Goal: Check status: Check status

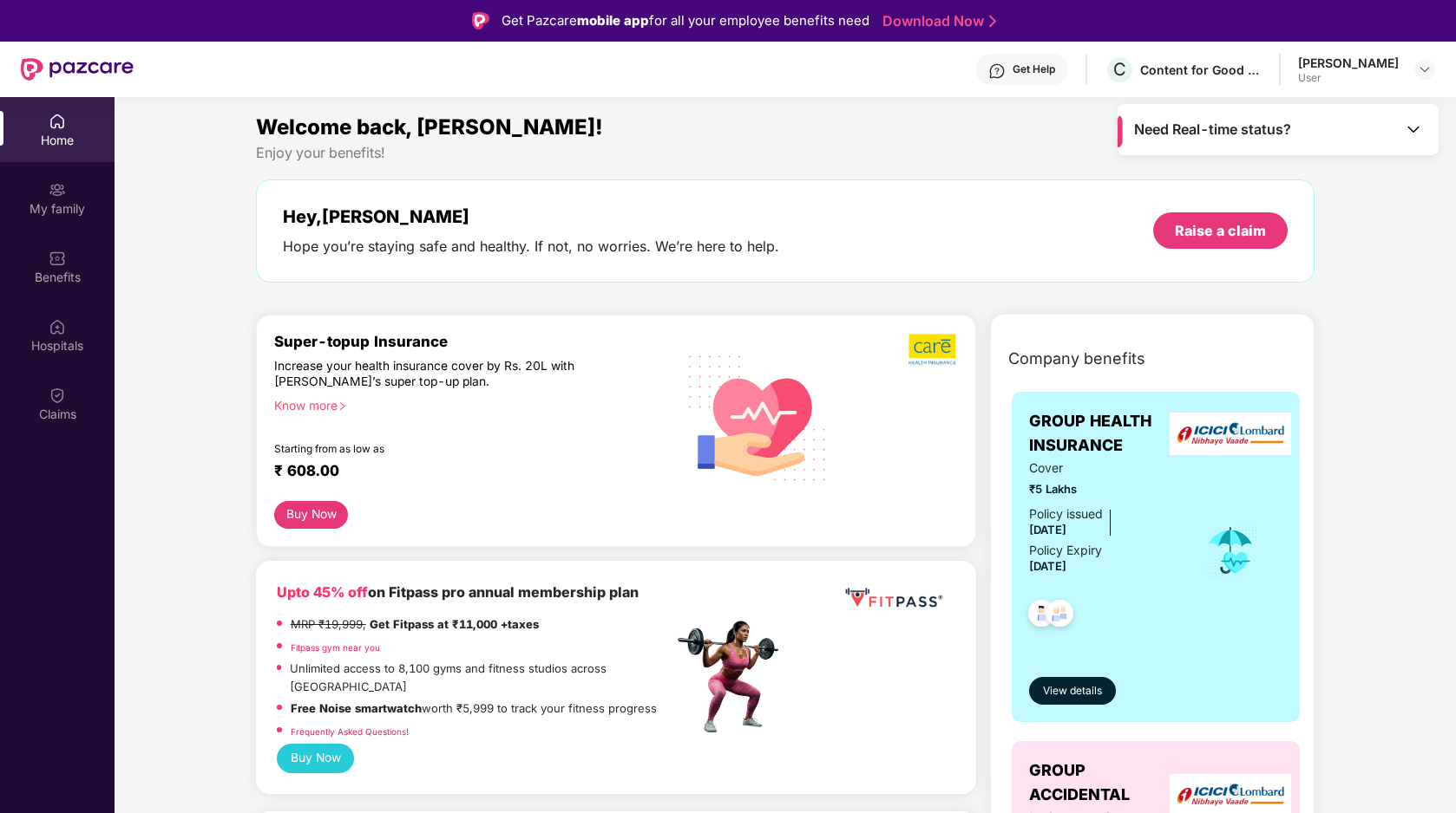
click at [1247, 132] on span "Need Real-time status?" at bounding box center [1211, 130] width 157 height 18
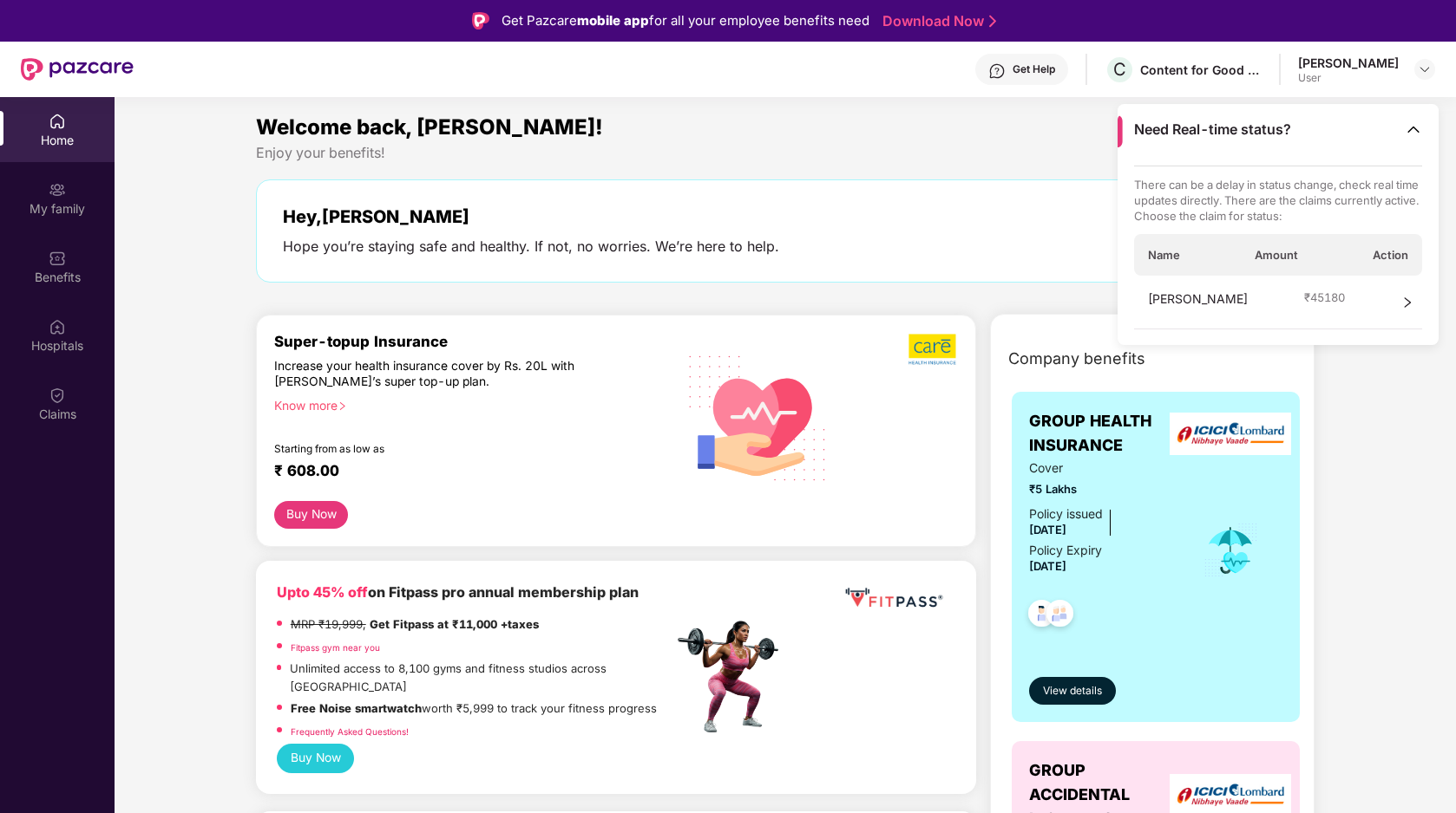
click at [1266, 300] on div "[PERSON_NAME] ₹ 45180" at bounding box center [1277, 302] width 289 height 54
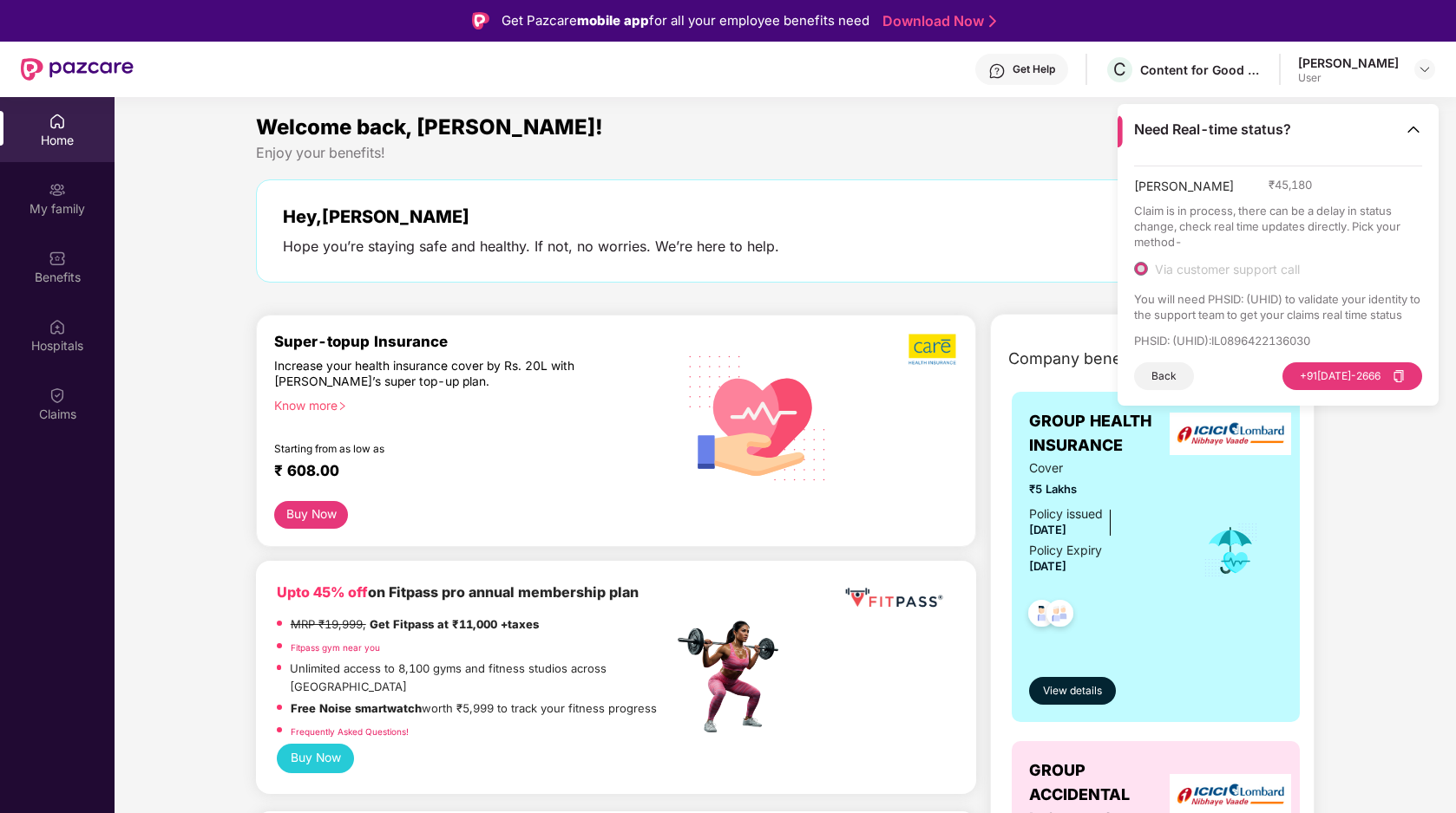
click at [1146, 338] on p "PHSID: (UHID) : IL0896422136030" at bounding box center [1277, 341] width 289 height 15
click at [1196, 335] on p "PHSID: (UHID) : IL0896422136030" at bounding box center [1277, 341] width 289 height 15
click at [980, 202] on div "Hey, [PERSON_NAME] Hope you’re staying safe and healthy. If not, no worries. We…" at bounding box center [785, 230] width 1059 height 103
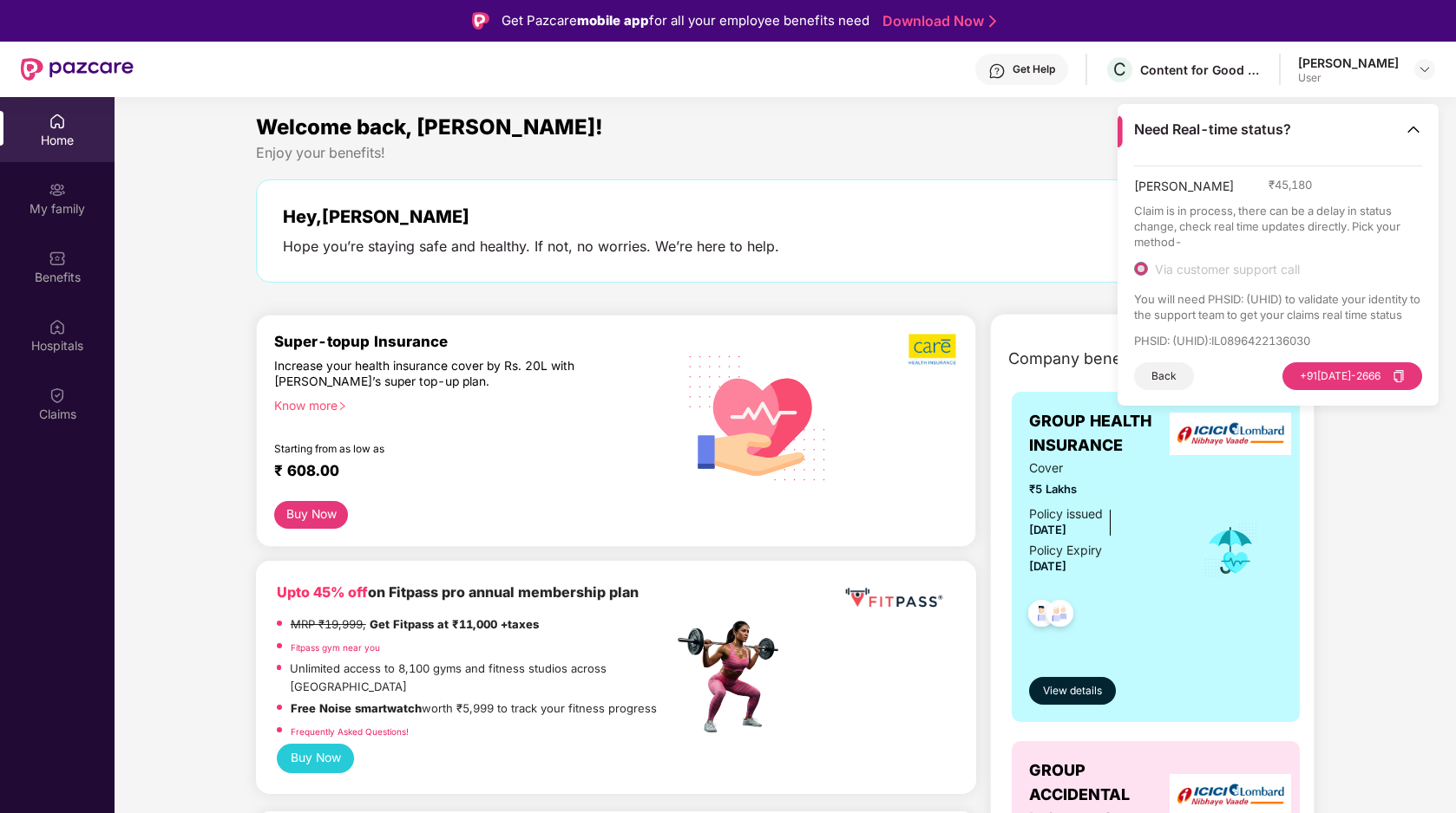
click at [1411, 121] on img at bounding box center [1413, 130] width 17 height 17
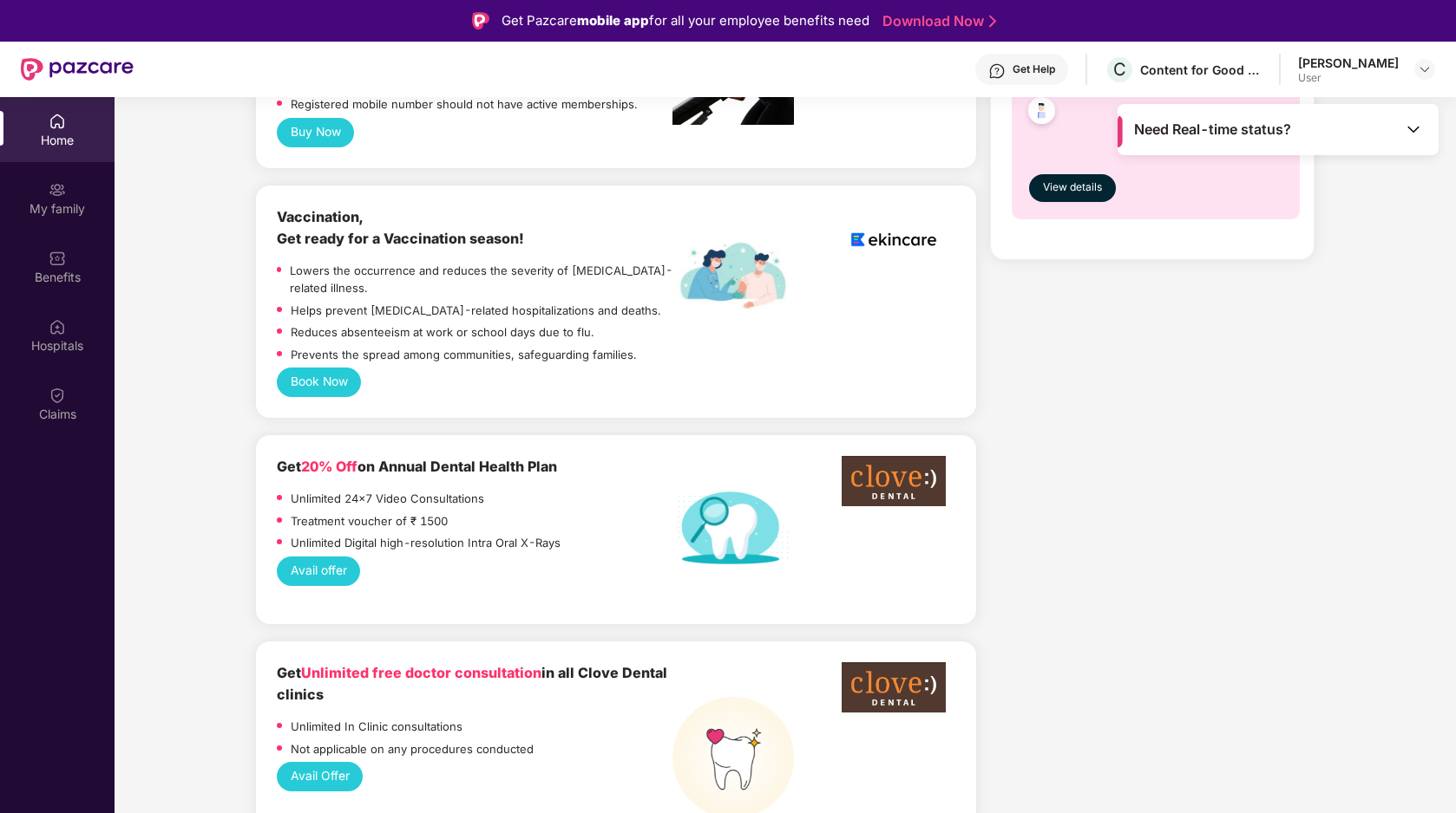
scroll to position [887, 0]
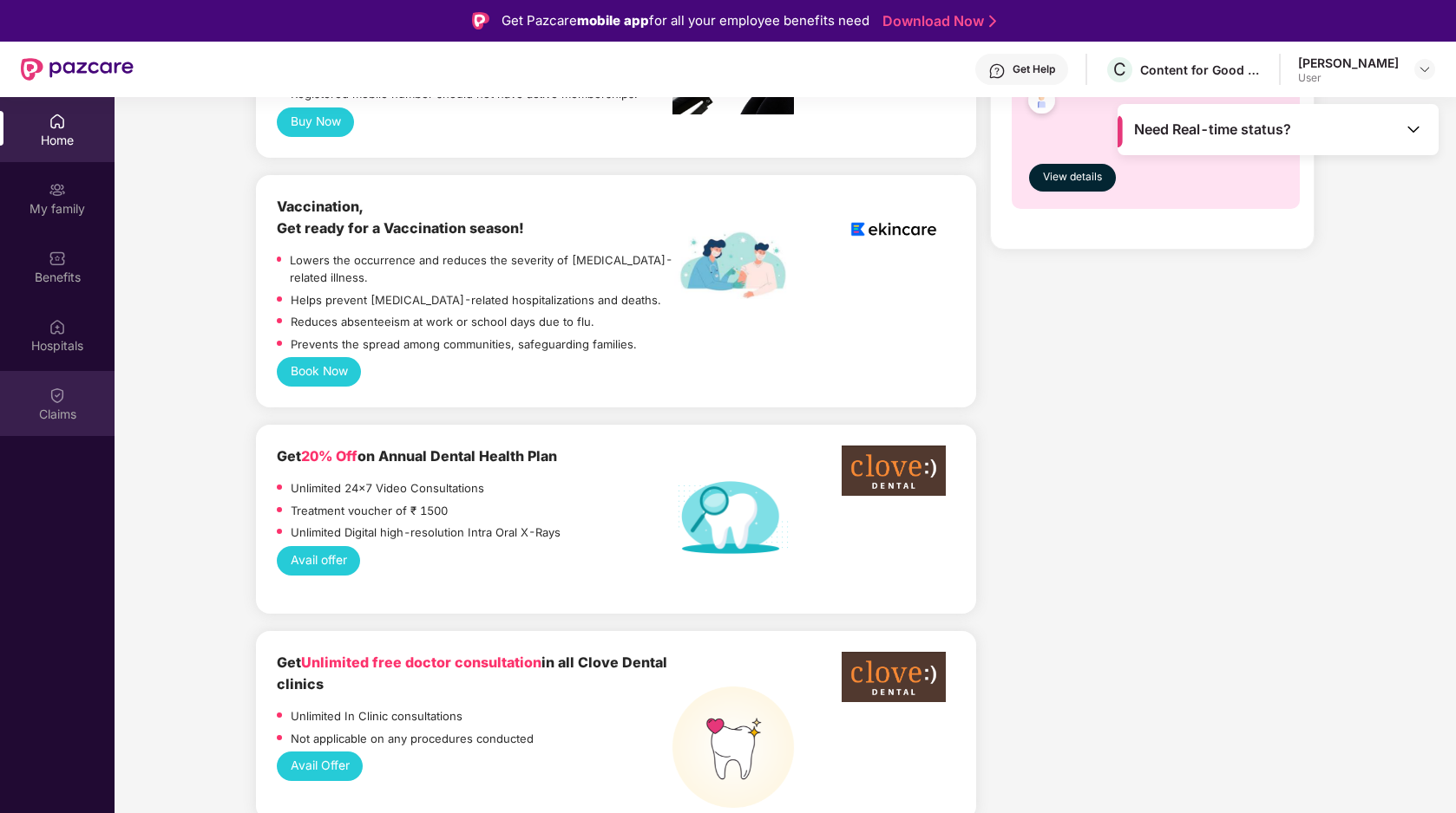
click at [51, 413] on div "Claims" at bounding box center [57, 415] width 114 height 17
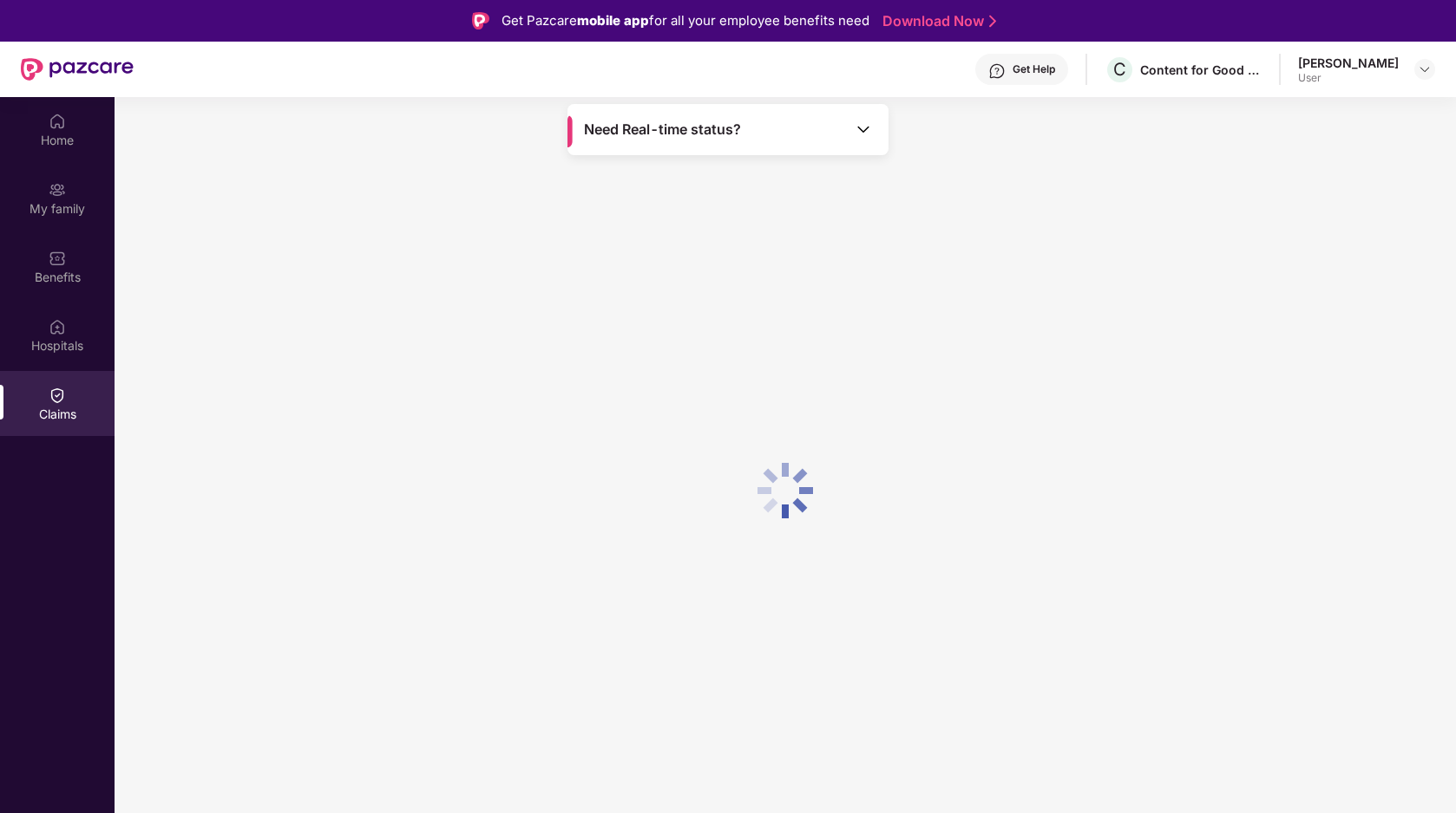
scroll to position [0, 0]
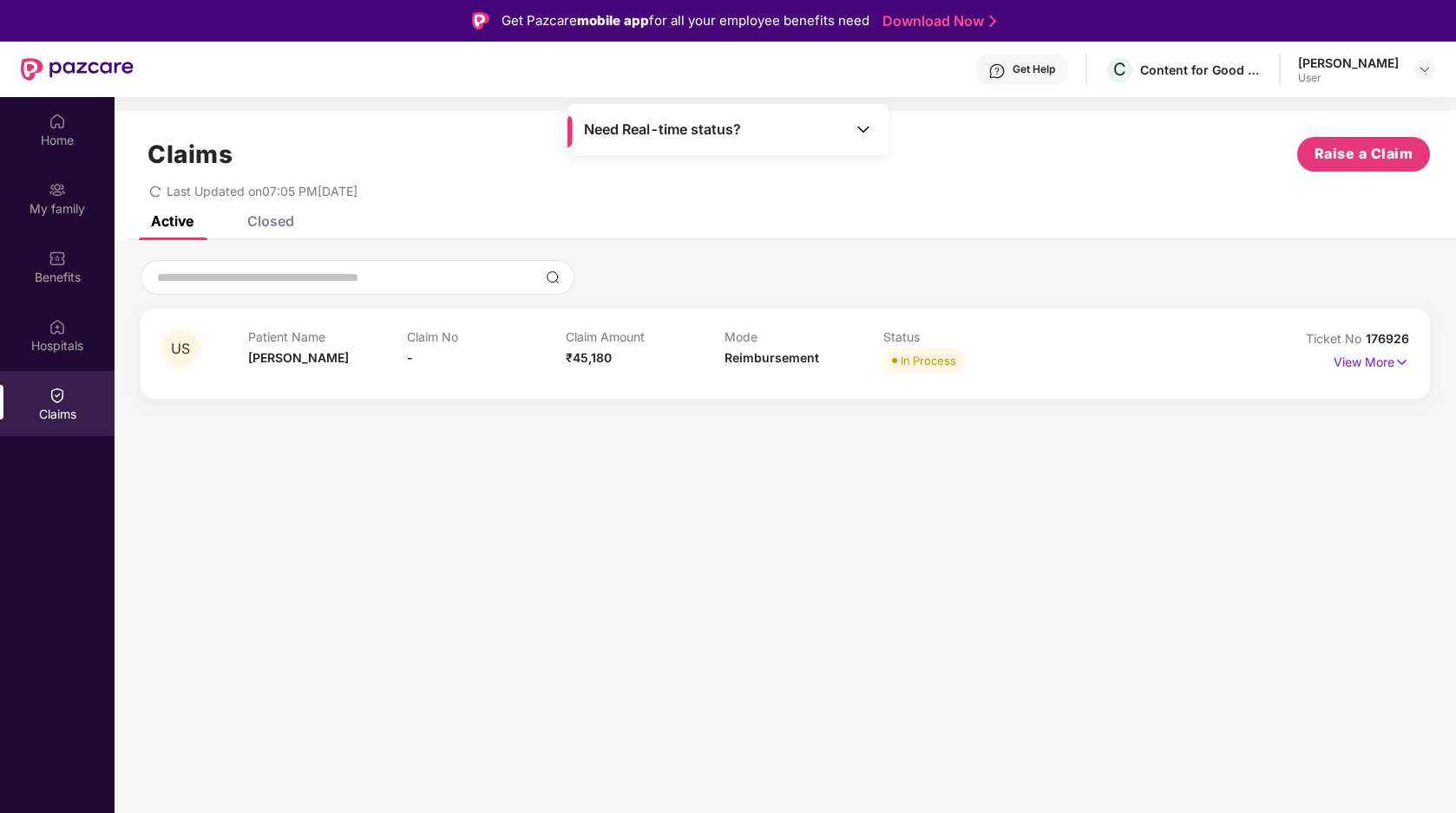
click at [155, 192] on icon "redo" at bounding box center [155, 191] width 12 height 12
click at [1384, 362] on p "View More" at bounding box center [1371, 360] width 76 height 23
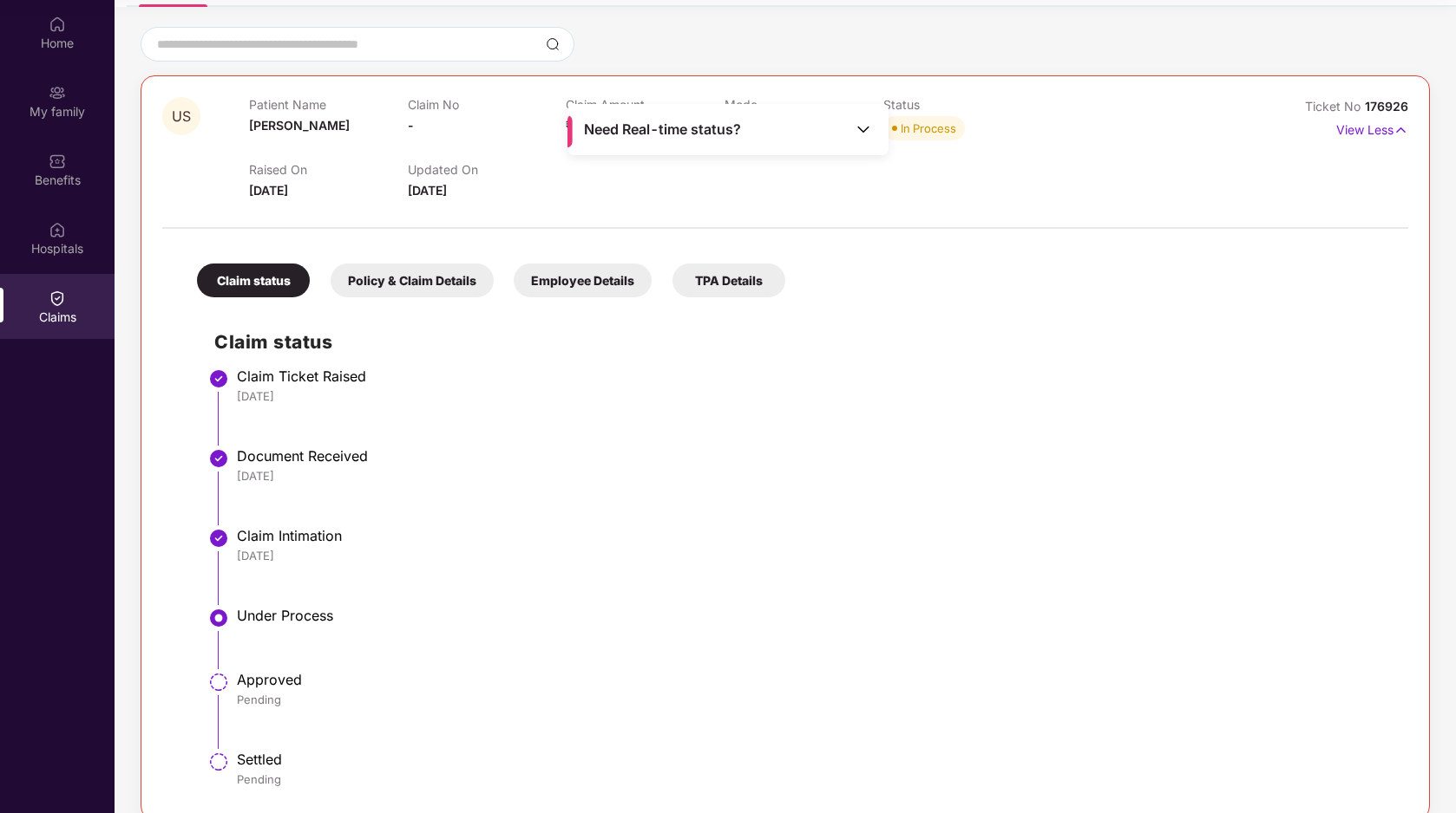
scroll to position [135, 0]
click at [729, 134] on span "Need Real-time status?" at bounding box center [662, 130] width 157 height 18
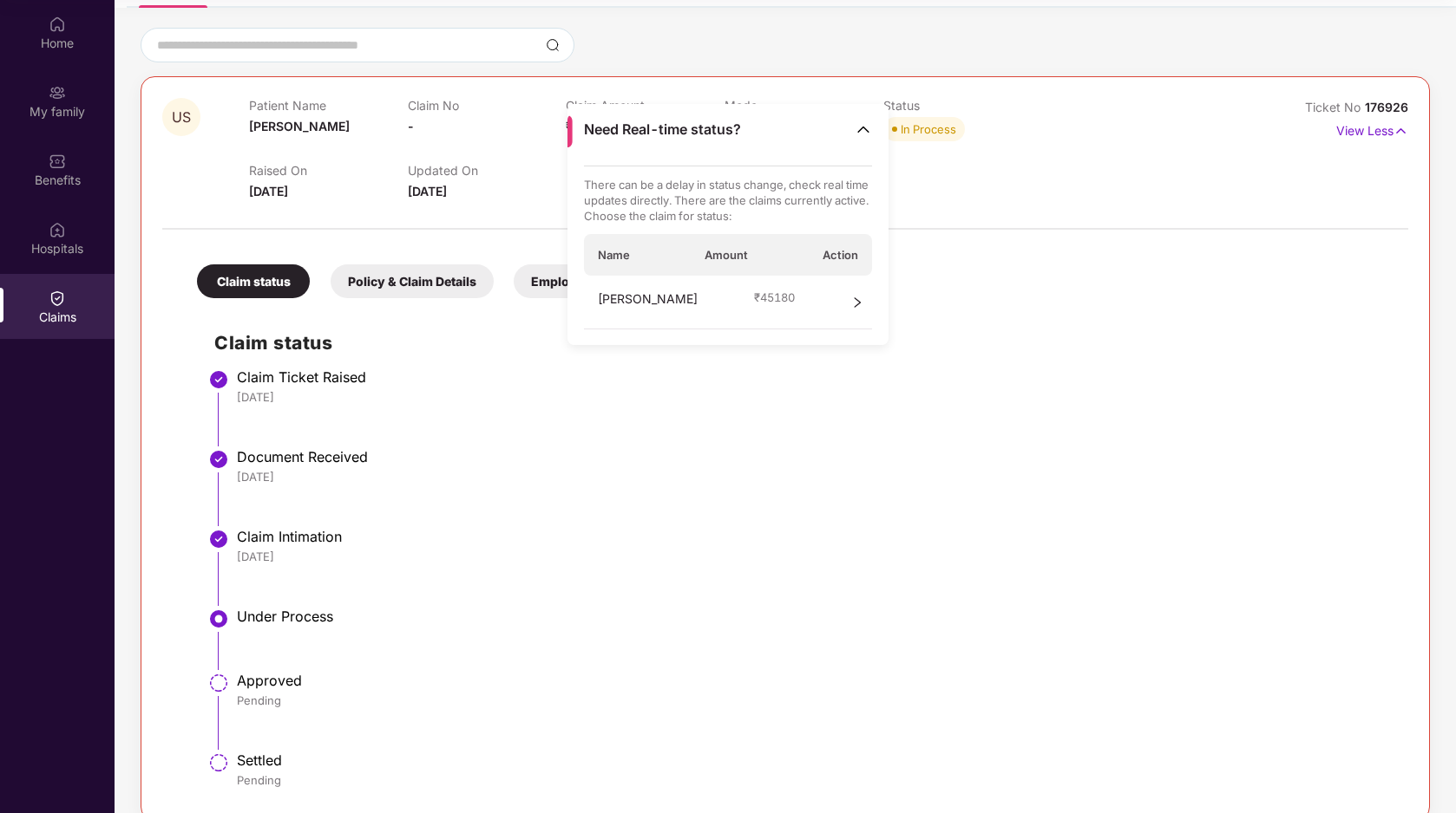
click at [724, 300] on div "[PERSON_NAME] ₹ 45180" at bounding box center [728, 302] width 289 height 54
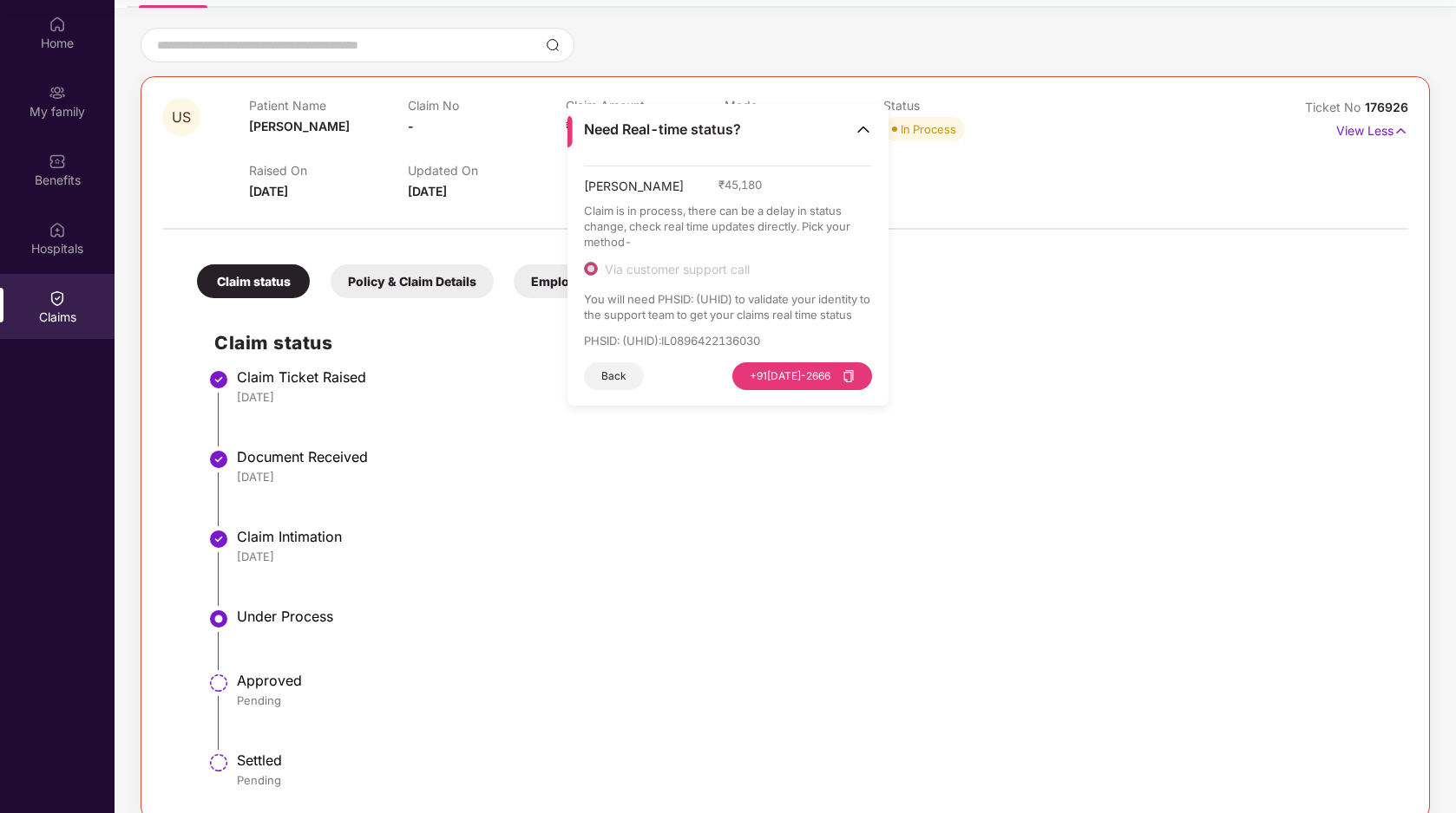
click at [704, 345] on p "PHSID: (UHID) : IL0896422136030" at bounding box center [728, 341] width 289 height 15
click at [861, 137] on img at bounding box center [863, 130] width 17 height 17
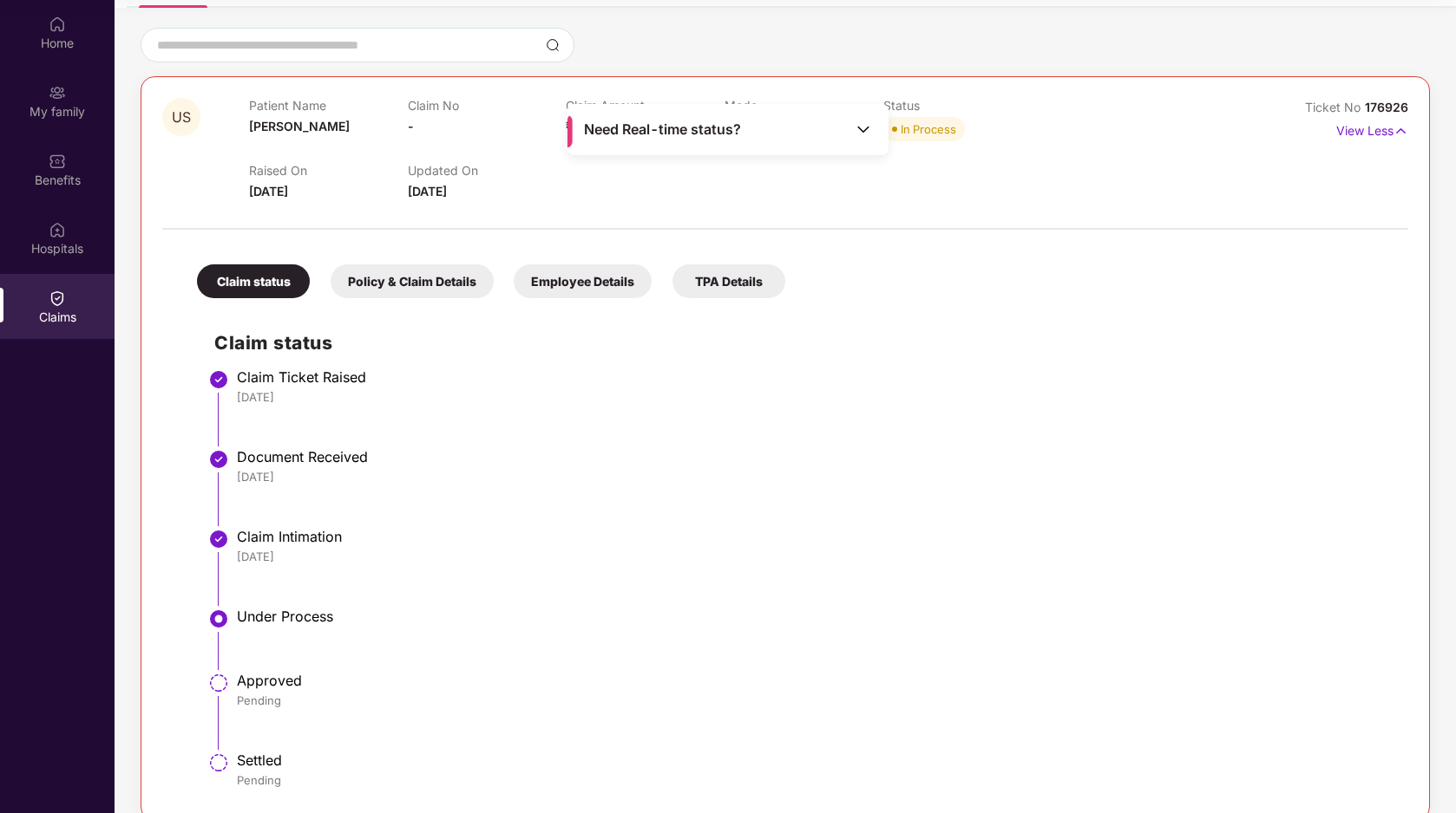
scroll to position [160, 0]
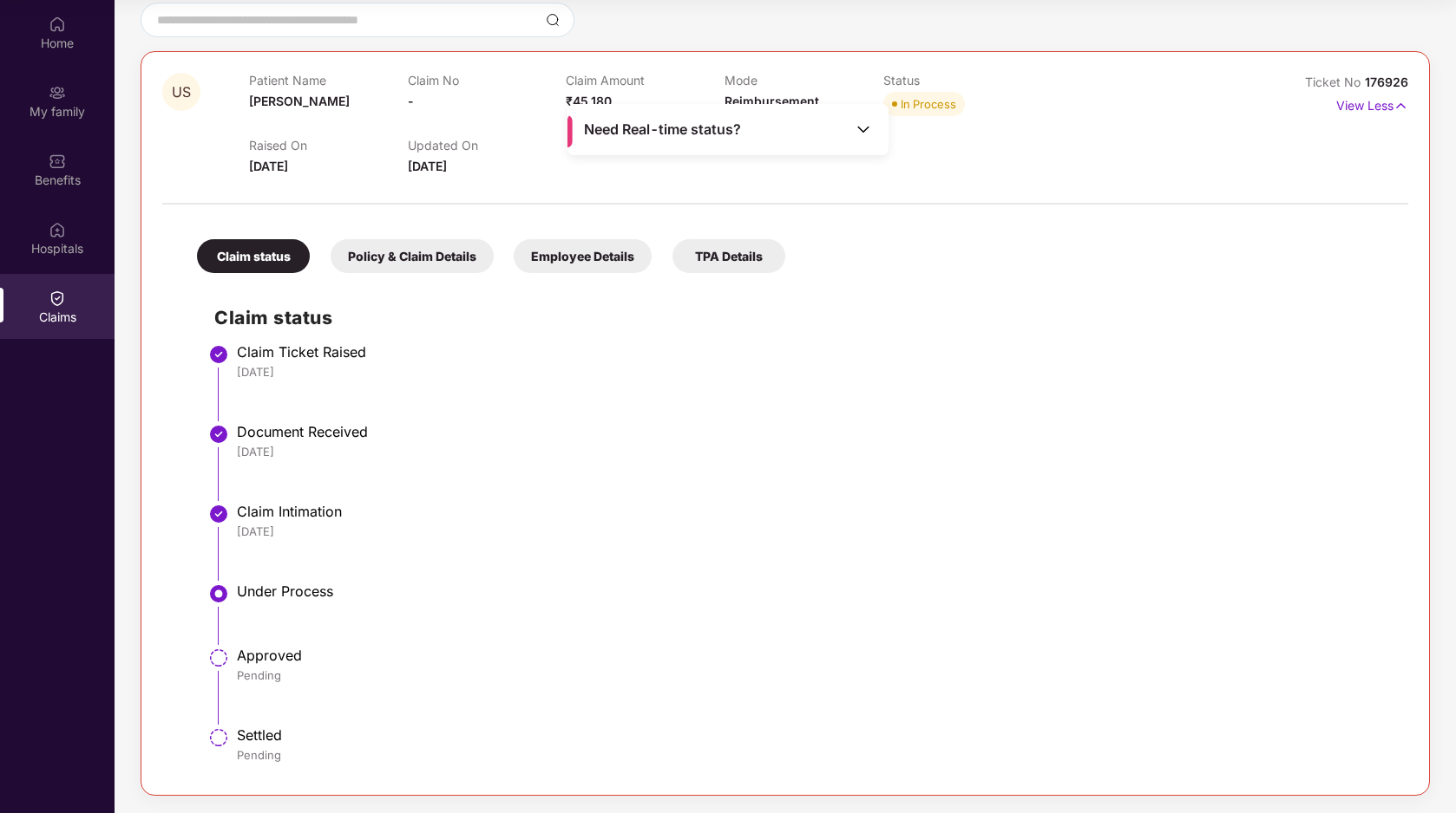
click at [444, 255] on div "Policy & Claim Details" at bounding box center [412, 255] width 163 height 34
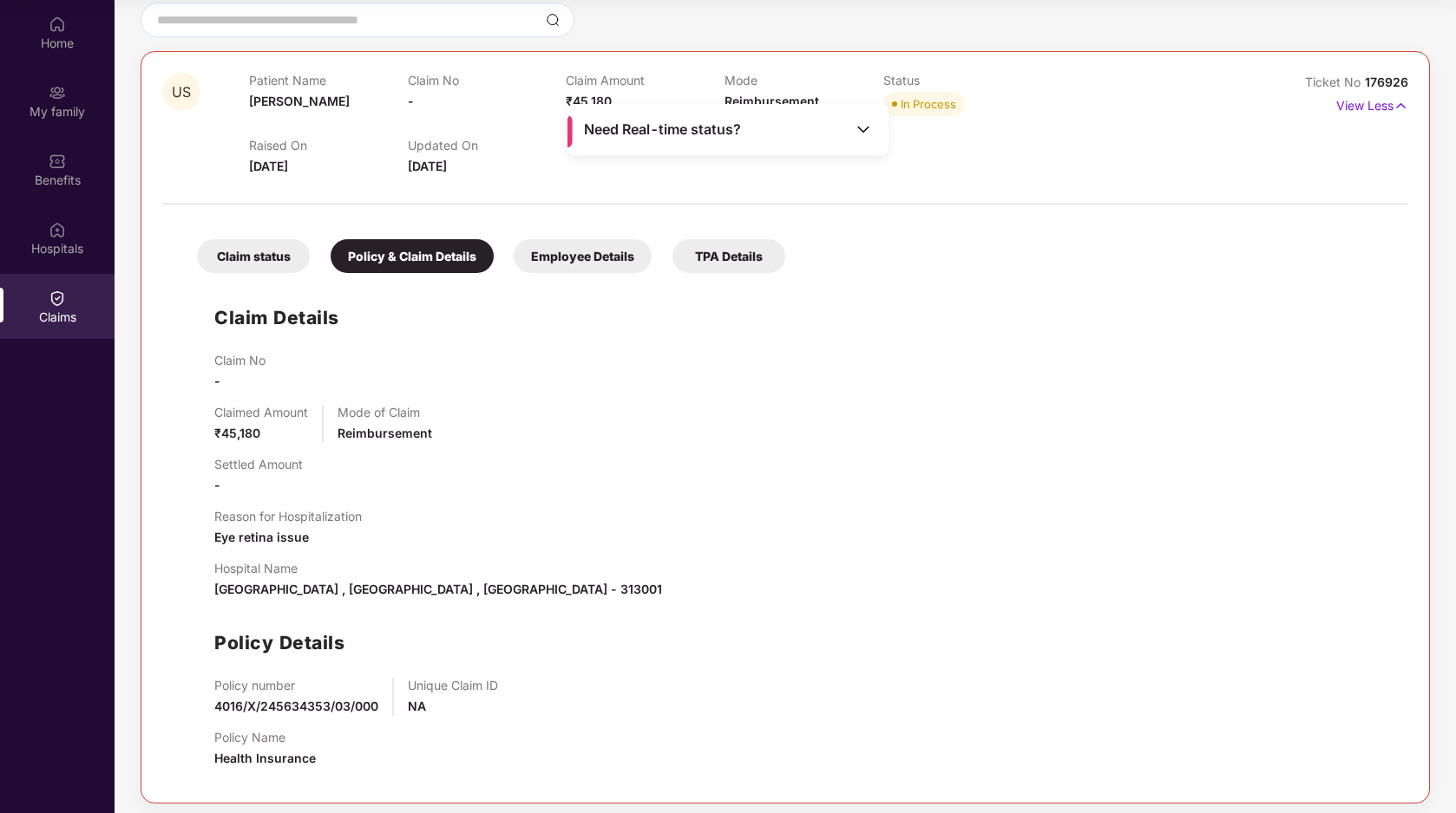
click at [254, 255] on div "Claim status" at bounding box center [253, 255] width 112 height 34
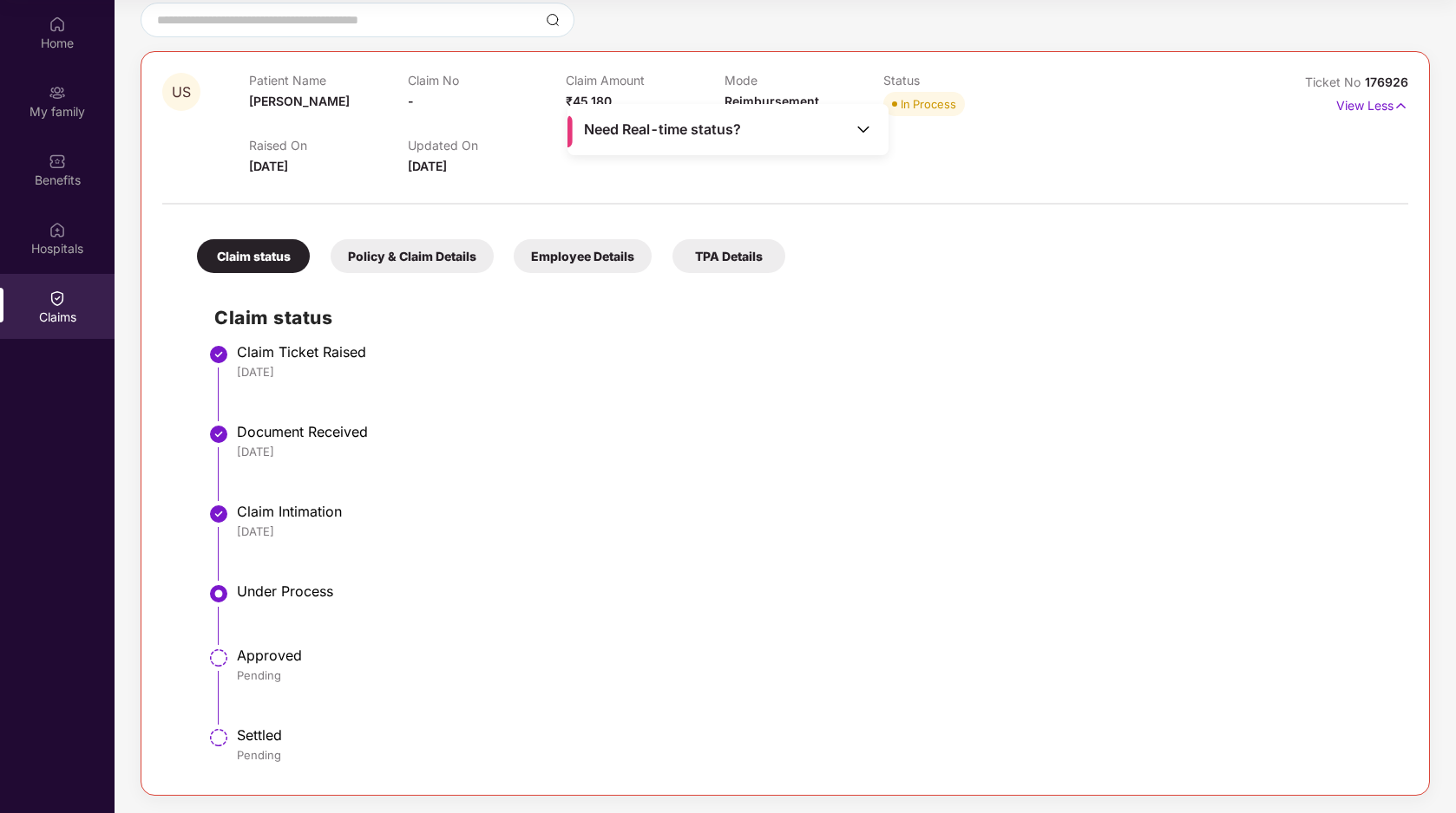
click at [577, 245] on div "Employee Details" at bounding box center [583, 255] width 138 height 34
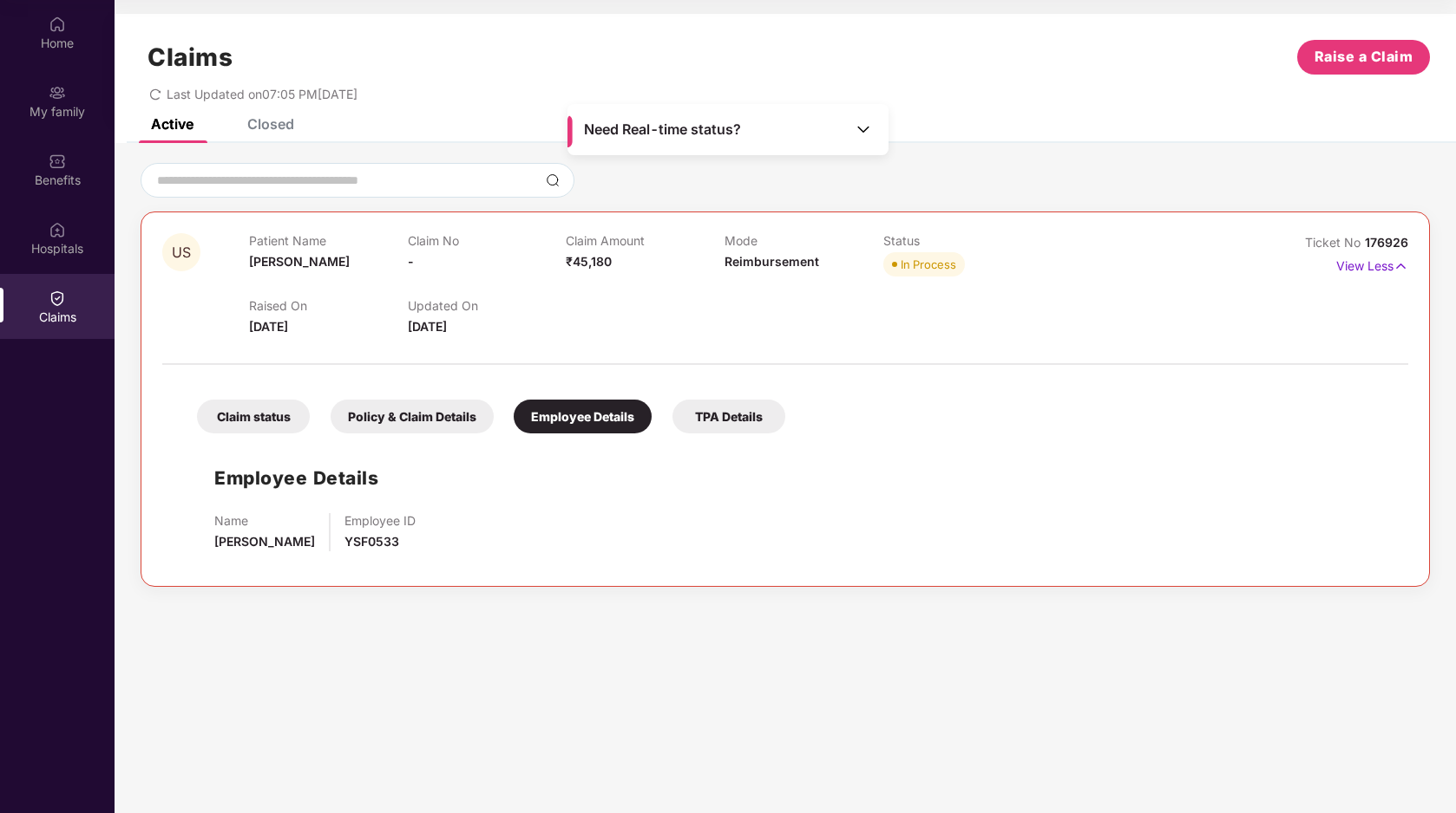
click at [240, 411] on div "Claim status" at bounding box center [253, 416] width 112 height 34
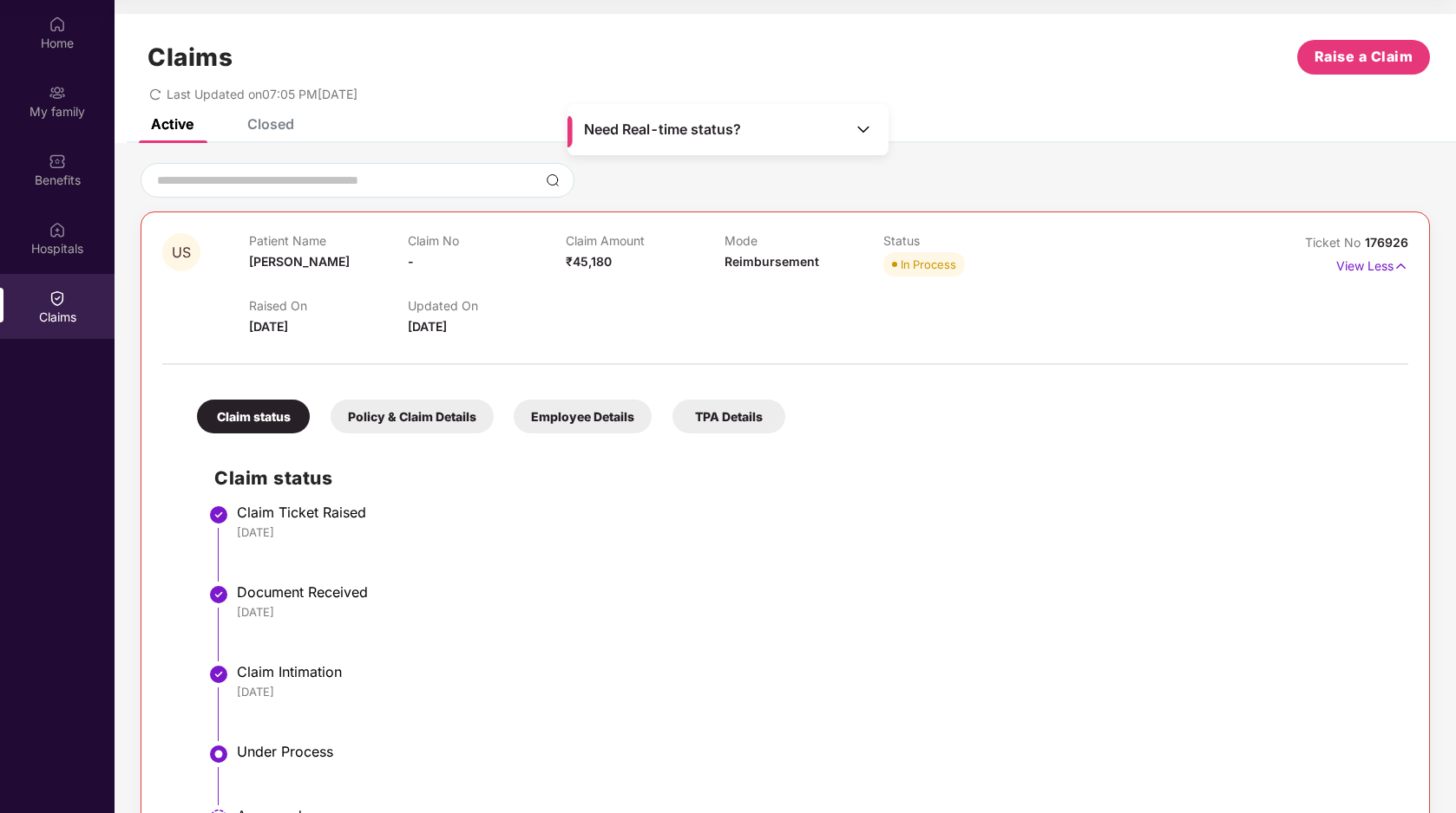
click at [159, 101] on span "redo" at bounding box center [155, 93] width 12 height 14
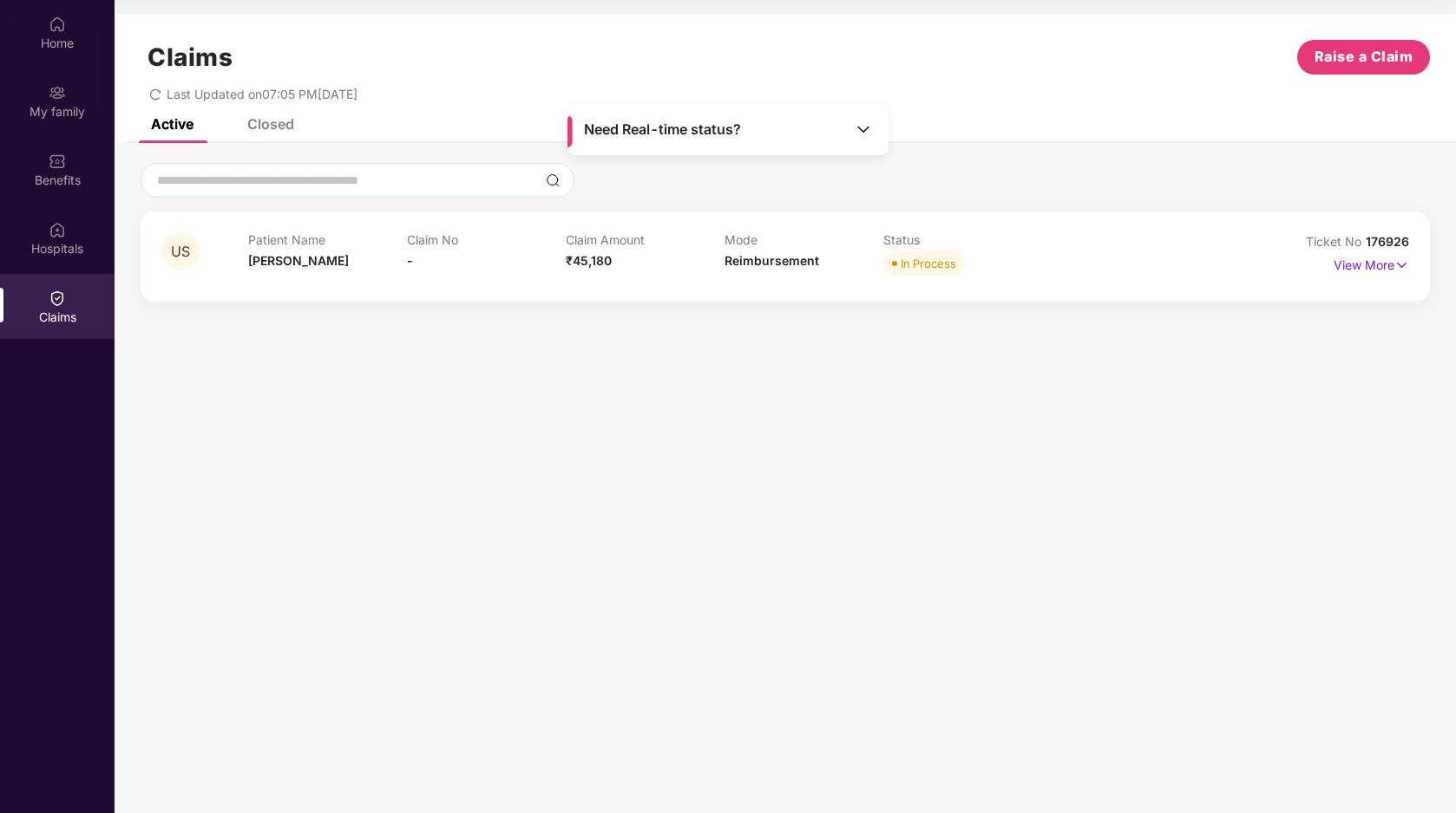
click at [159, 101] on span "redo" at bounding box center [155, 93] width 12 height 14
click at [850, 255] on div "Mode Reimbursement" at bounding box center [803, 256] width 158 height 48
click at [1367, 263] on p "View More" at bounding box center [1371, 263] width 76 height 23
